Goal: Transaction & Acquisition: Purchase product/service

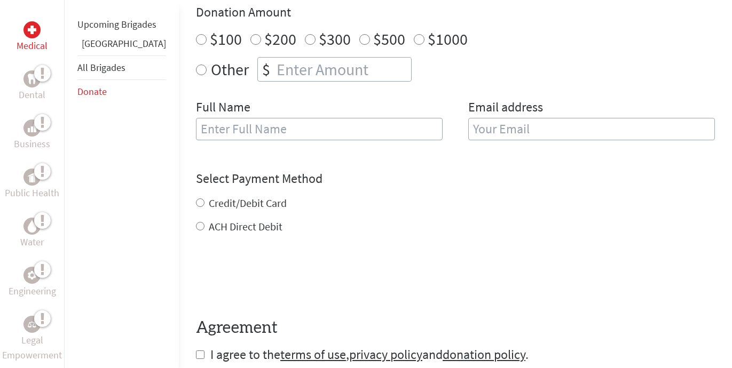
scroll to position [393, 0]
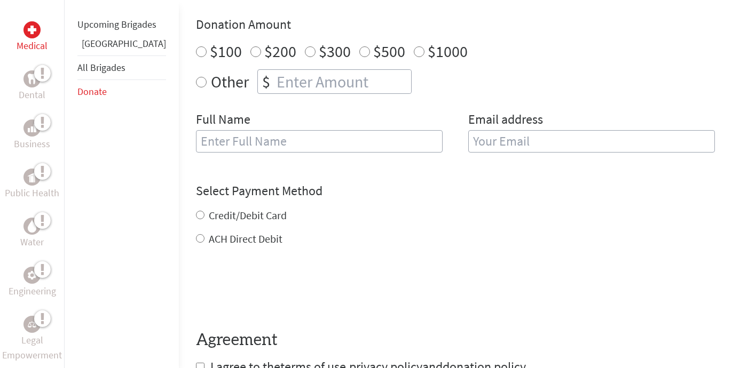
click at [297, 143] on input "text" at bounding box center [319, 141] width 247 height 22
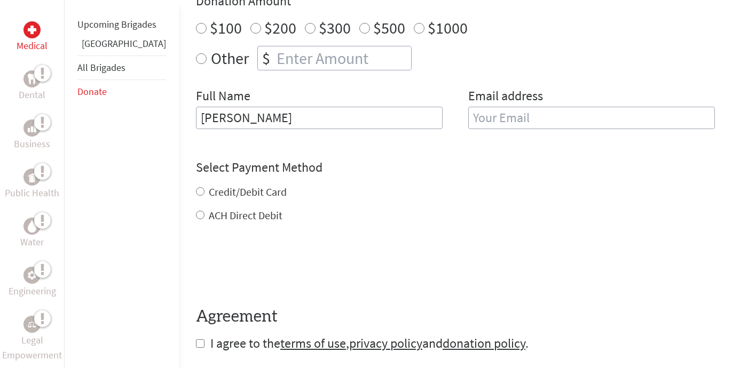
scroll to position [305, 0]
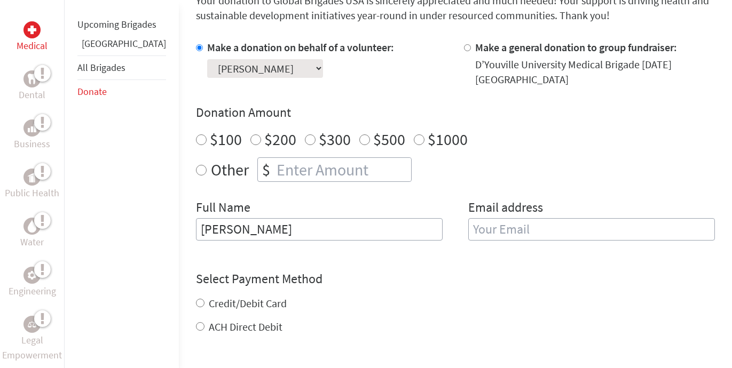
type input "Kevin MacBean"
click at [501, 224] on input "email" at bounding box center [591, 229] width 247 height 22
type input "macbean953@gmail.com"
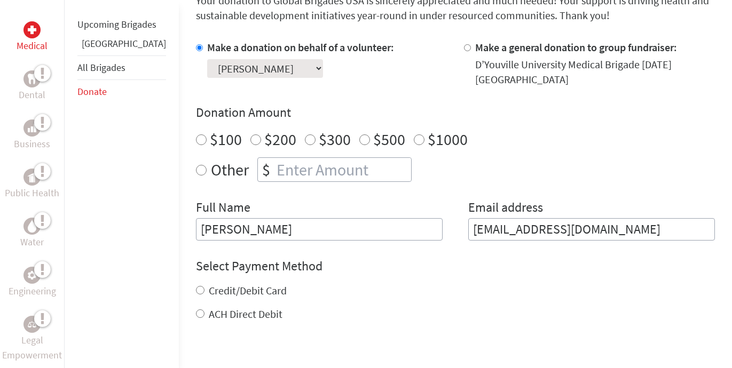
click at [196, 302] on div "Credit/Debit Card ACH Direct Debit" at bounding box center [455, 303] width 519 height 38
radio input "true"
click at [276, 175] on input "number" at bounding box center [342, 169] width 137 height 23
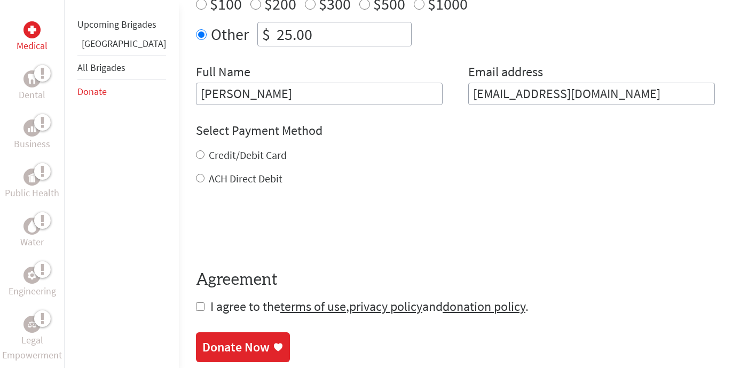
scroll to position [462, 0]
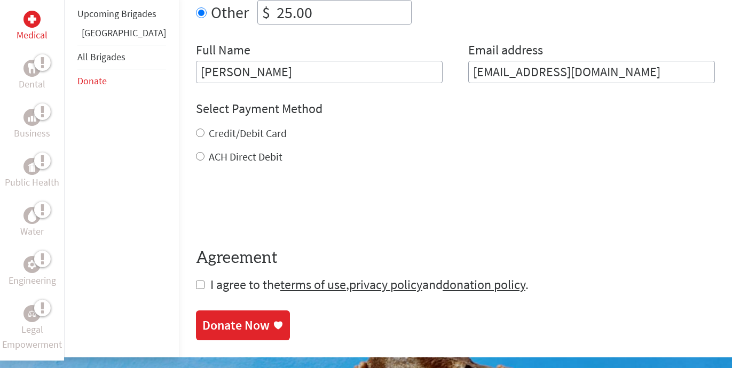
type input "25.00"
click at [196, 135] on input "Credit/Debit Card" at bounding box center [200, 133] width 9 height 9
radio input "true"
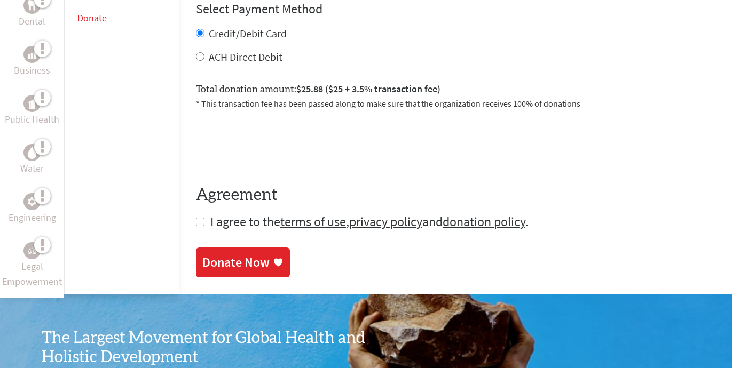
scroll to position [563, 0]
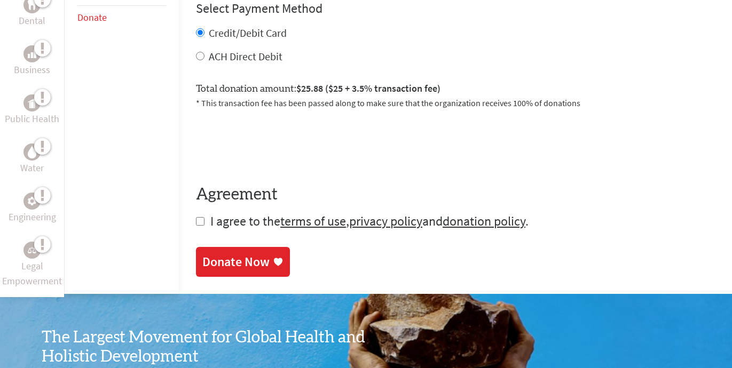
click at [196, 223] on input "checkbox" at bounding box center [200, 221] width 9 height 9
checkbox input "true"
click at [233, 266] on div "Donate Now" at bounding box center [235, 263] width 67 height 17
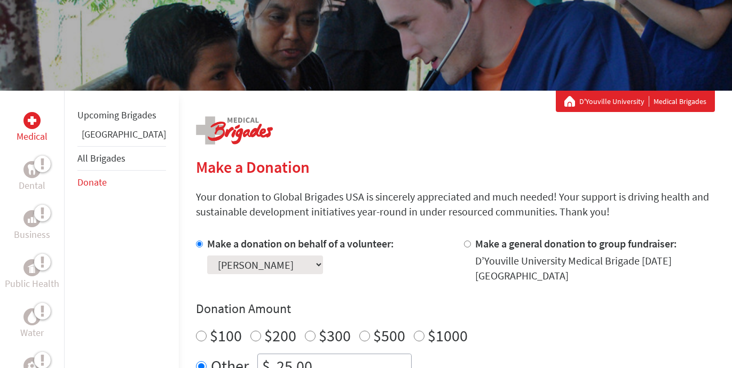
scroll to position [113, 0]
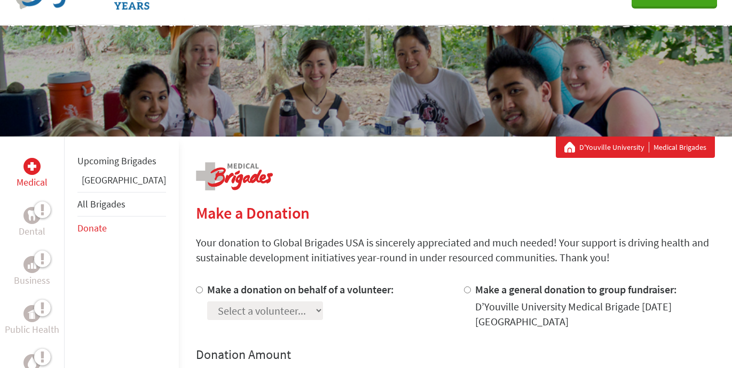
scroll to position [57, 0]
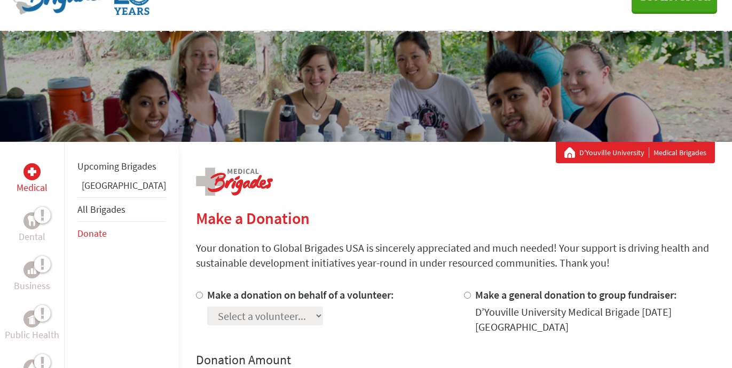
click at [94, 240] on link "Donate" at bounding box center [91, 233] width 29 height 12
